Goal: Feedback & Contribution: Leave review/rating

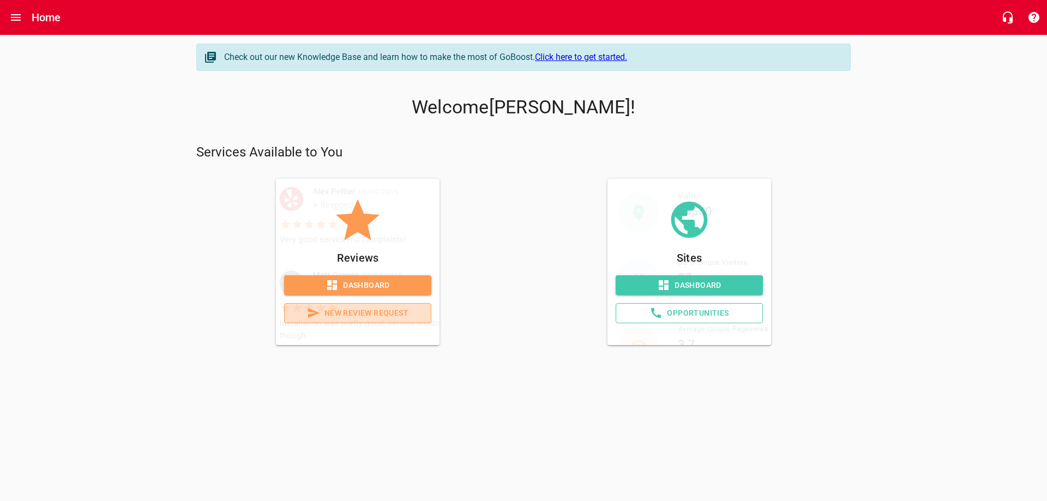
click at [361, 320] on span "New Review Request" at bounding box center [357, 313] width 129 height 14
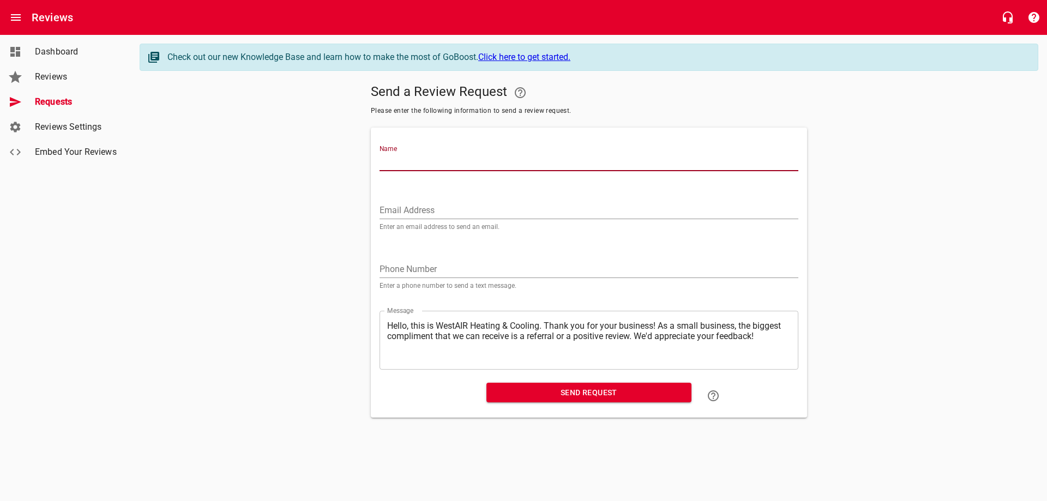
click at [423, 171] on input "Name" at bounding box center [588, 162] width 419 height 17
type input "[PERSON_NAME] & [PERSON_NAME]"
click at [407, 219] on input "Email Address" at bounding box center [588, 210] width 419 height 17
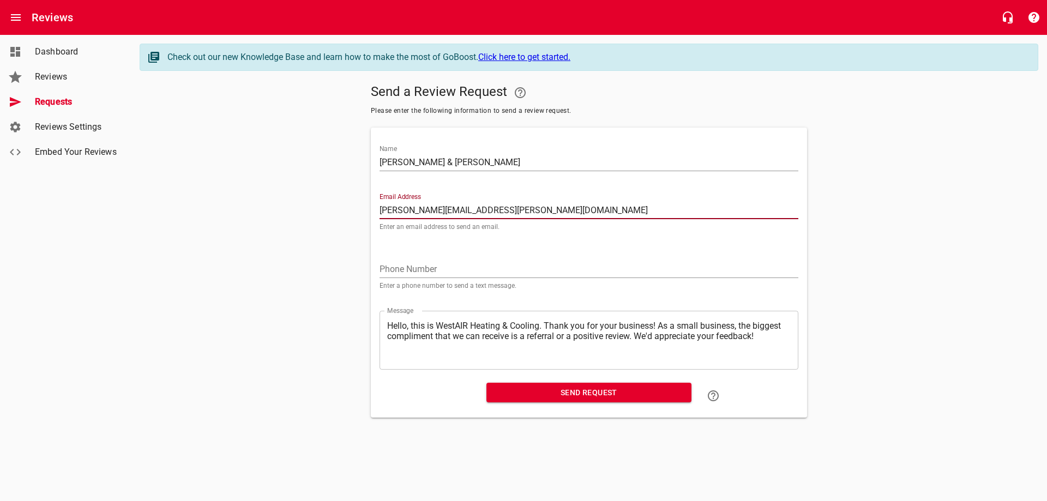
type input "[PERSON_NAME][EMAIL_ADDRESS][PERSON_NAME][DOMAIN_NAME]"
click at [419, 278] on input "tel" at bounding box center [588, 269] width 419 height 17
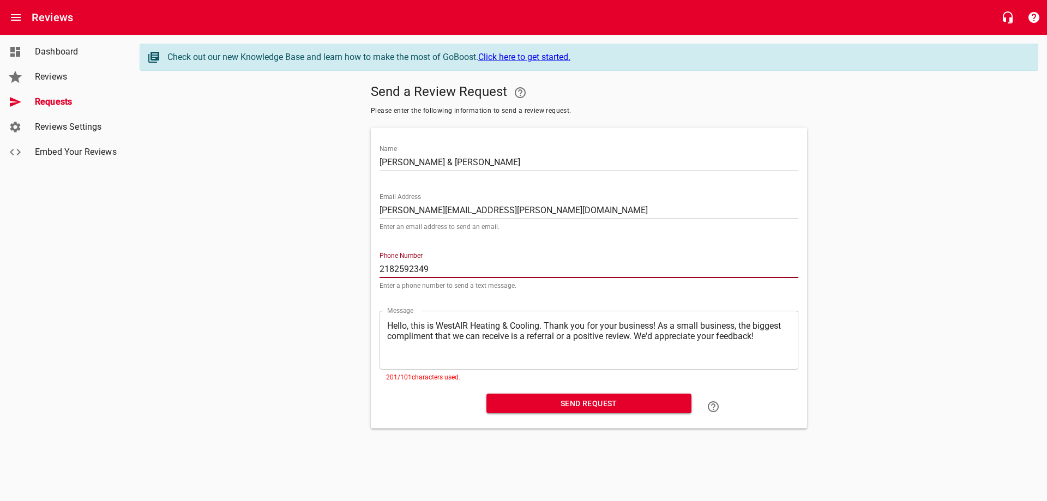
type input "2182592349"
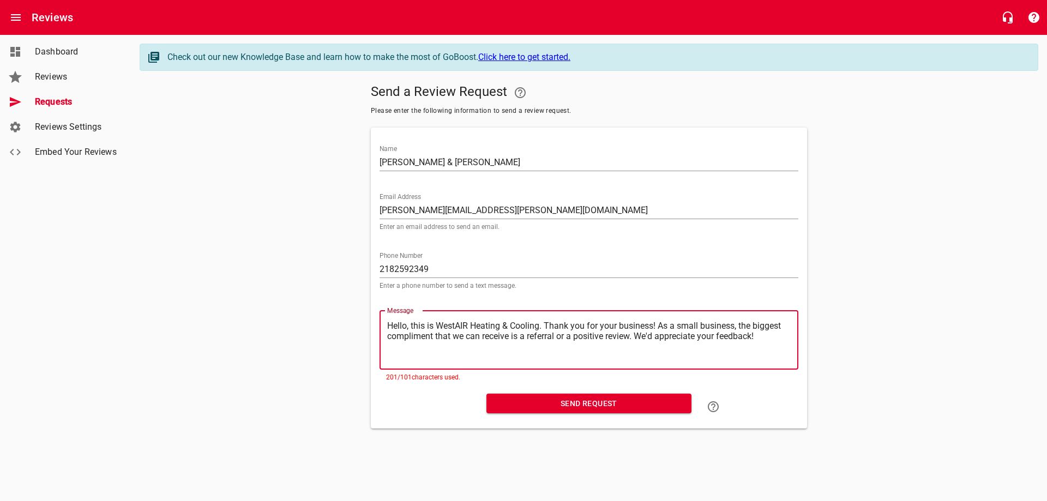
drag, startPoint x: 729, startPoint y: 346, endPoint x: 424, endPoint y: 372, distance: 306.3
click at [424, 359] on textarea "Hello, this is WestAIR Heating & Cooling. Thank you for your business! As a sma…" at bounding box center [588, 340] width 403 height 39
type textarea "Hello, this is WestAIR Heating & Cooling. Thank you for your business! We'd app…"
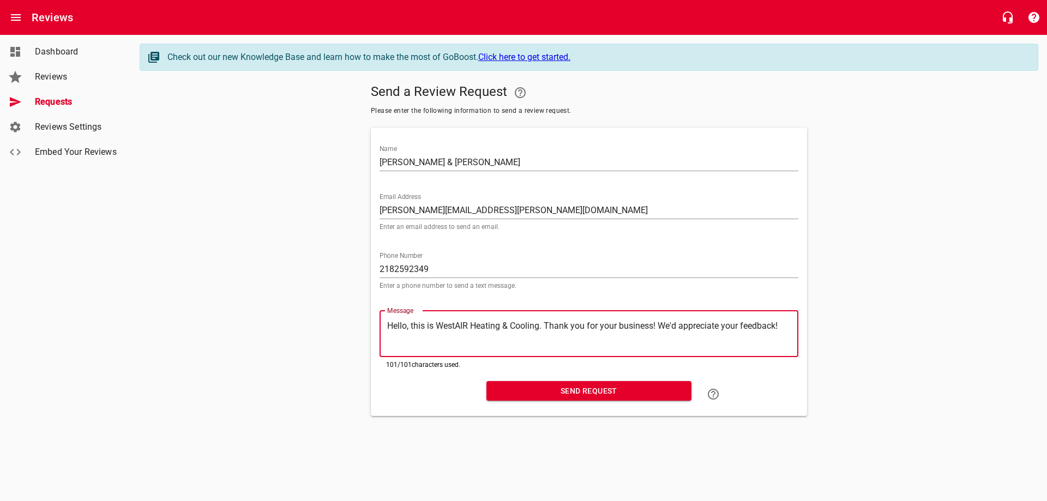
type textarea "Hello, this is WestAIR Heating & Cooling. Thank you for your business! We'd app…"
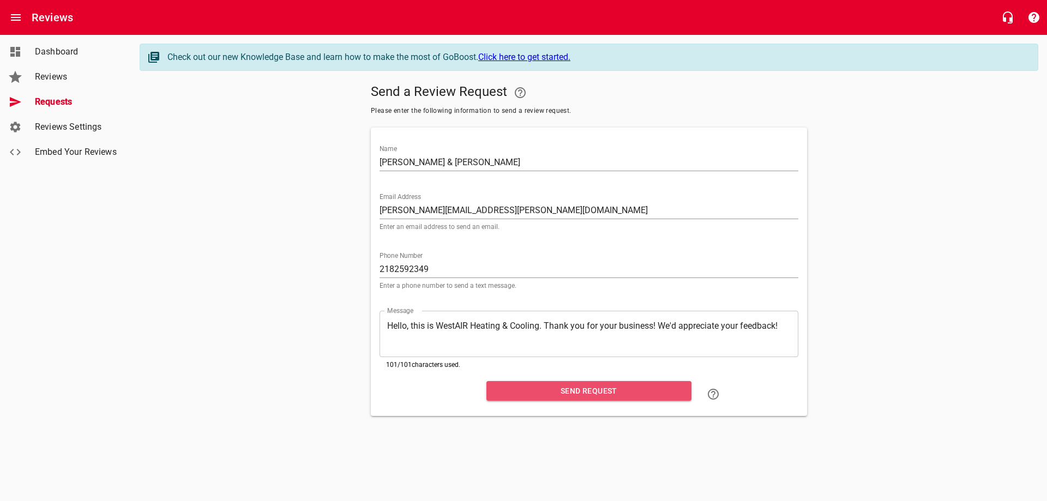
click at [538, 398] on span "Send Request" at bounding box center [589, 391] width 188 height 14
